Goal: Task Accomplishment & Management: Use online tool/utility

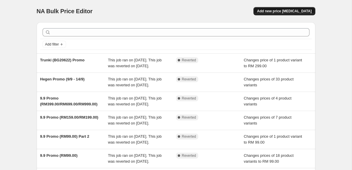
click at [293, 12] on span "Add new price [MEDICAL_DATA]" at bounding box center [284, 11] width 55 height 5
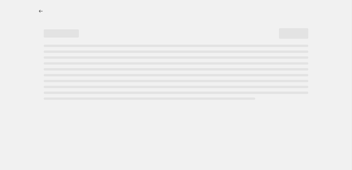
select select "percentage"
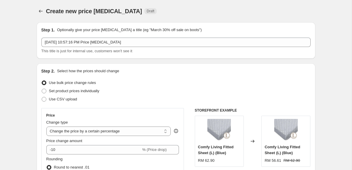
click at [87, 29] on p "Optionally give your price [MEDICAL_DATA] a title (eg "March 30% off sale on bo…" at bounding box center [129, 30] width 145 height 6
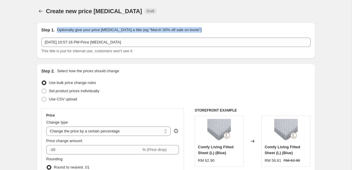
click at [87, 29] on p "Optionally give your price [MEDICAL_DATA] a title (eg "March 30% off sale on bo…" at bounding box center [129, 30] width 145 height 6
click at [91, 29] on p "Optionally give your price [MEDICAL_DATA] a title (eg "March 30% off sale on bo…" at bounding box center [129, 30] width 145 height 6
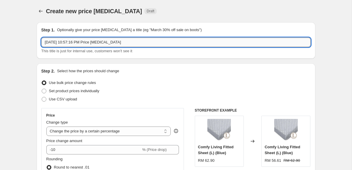
click at [94, 40] on input "[DATE] 10:57:16 PM Price [MEDICAL_DATA]" at bounding box center [175, 42] width 269 height 9
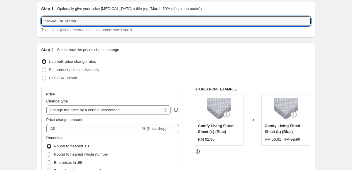
scroll to position [25, 0]
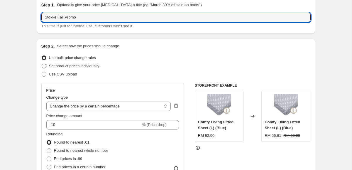
type input "Stokke Fall Promo"
click at [75, 65] on span "Set product prices individually" at bounding box center [74, 66] width 50 height 4
click at [42, 64] on input "Set product prices individually" at bounding box center [42, 64] width 0 height 0
radio input "true"
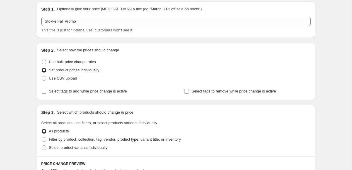
scroll to position [0, 0]
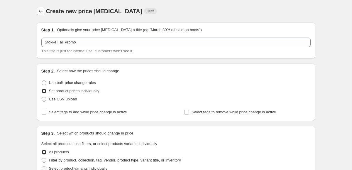
click at [39, 10] on icon "Price change jobs" at bounding box center [41, 11] width 6 height 6
